Goal: Communication & Community: Answer question/provide support

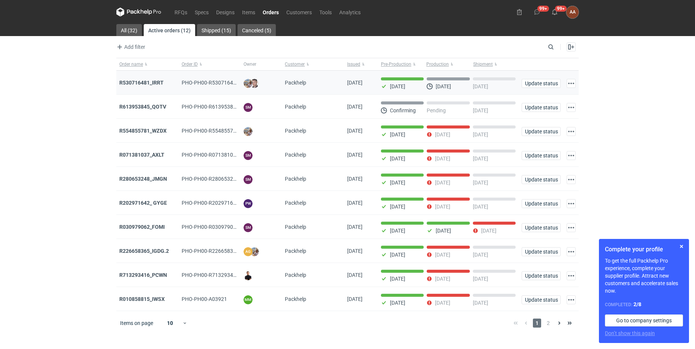
click at [199, 83] on span "PHO-PH00-R530716481_IRRT" at bounding box center [217, 83] width 71 height 6
click at [135, 82] on strong "R530716481_IRRT" at bounding box center [141, 83] width 44 height 6
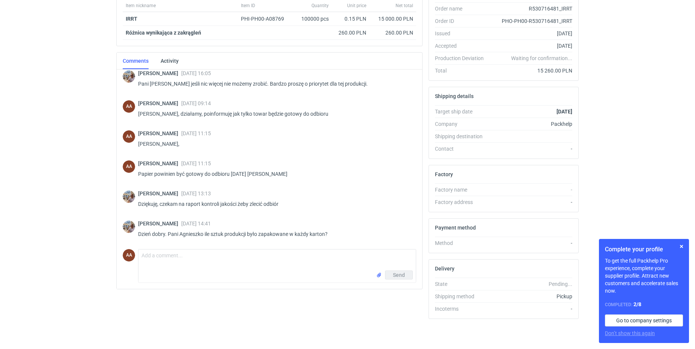
scroll to position [308, 0]
click at [147, 258] on textarea "Comment message" at bounding box center [276, 259] width 277 height 21
paste textarea "Po 10 kg – obliczeniowo 714 szt"
click at [143, 254] on textarea "Po 10 kg – obliczeniowo 714 szt" at bounding box center [276, 259] width 277 height 21
click at [252, 256] on textarea "[PERSON_NAME], Po 10 kg – obliczeniowo 714 szt" at bounding box center [276, 259] width 277 height 21
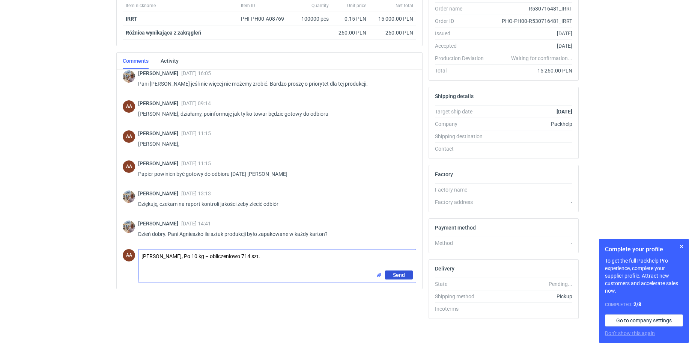
type textarea "[PERSON_NAME], Po 10 kg – obliczeniowo 714 szt."
click at [404, 274] on span "Send" at bounding box center [399, 274] width 12 height 5
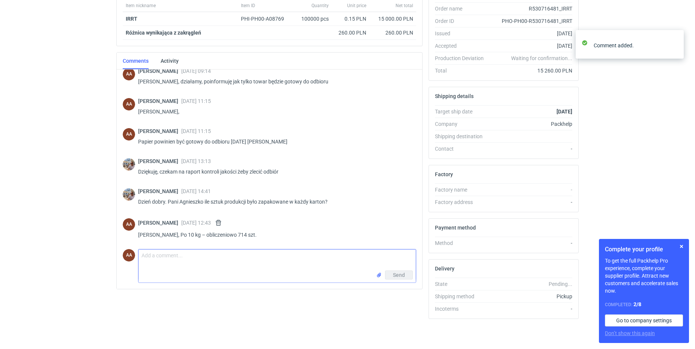
scroll to position [341, 0]
